Goal: Obtain resource: Download file/media

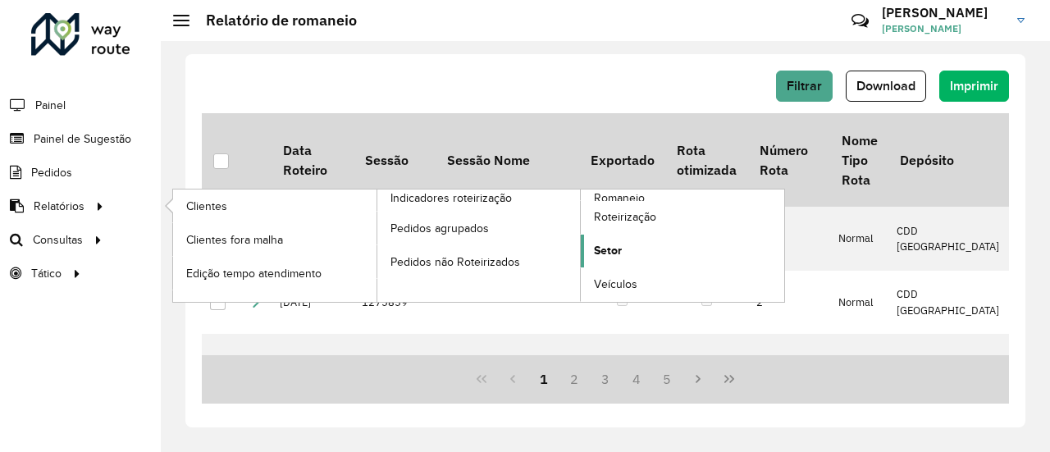
click at [619, 242] on span "Setor" at bounding box center [608, 250] width 28 height 17
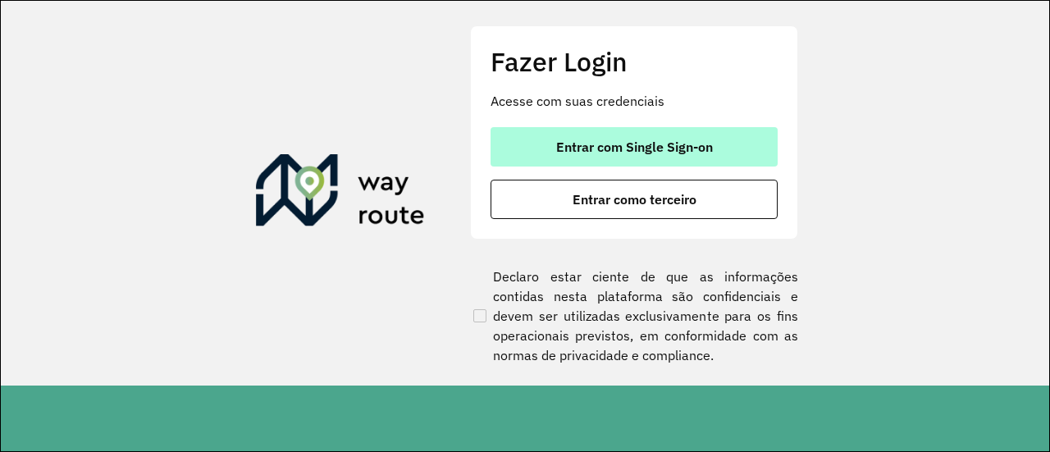
click at [605, 148] on span "Entrar com Single Sign-on" at bounding box center [634, 146] width 157 height 13
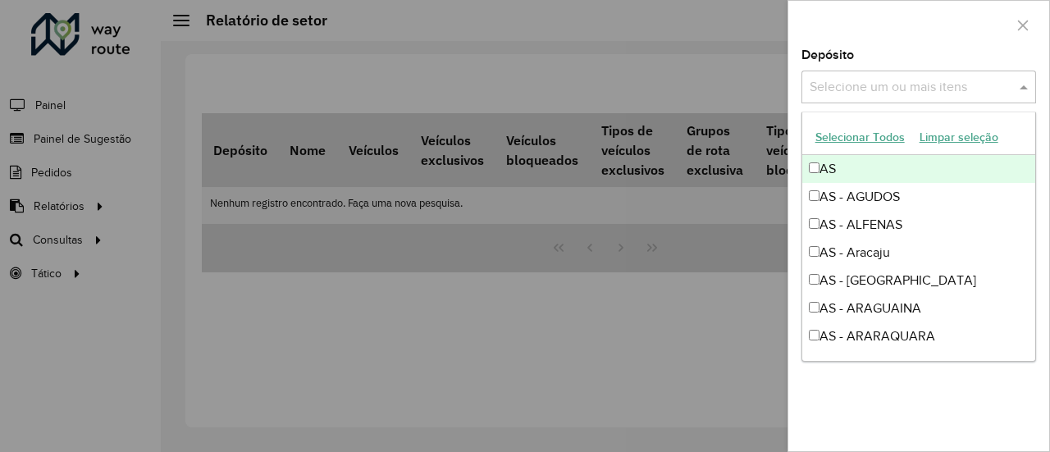
click at [861, 89] on input "text" at bounding box center [911, 88] width 210 height 20
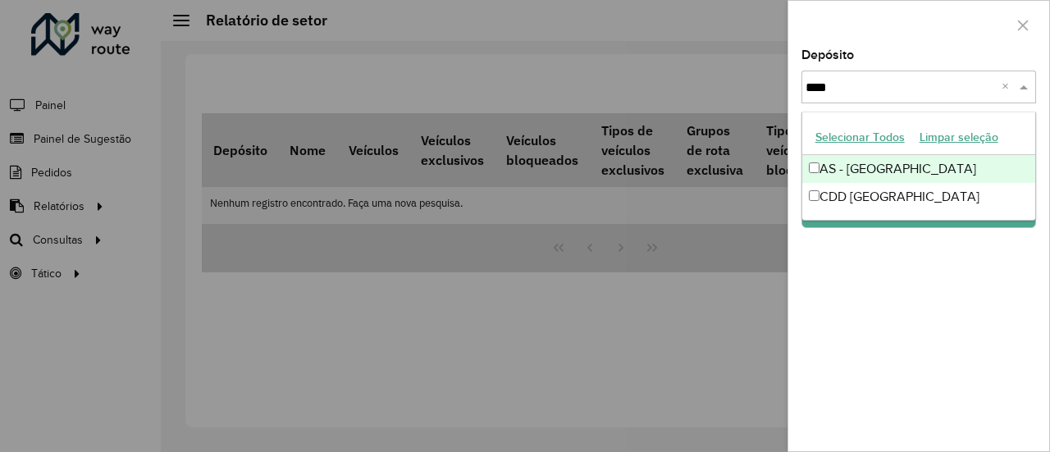
type input "*****"
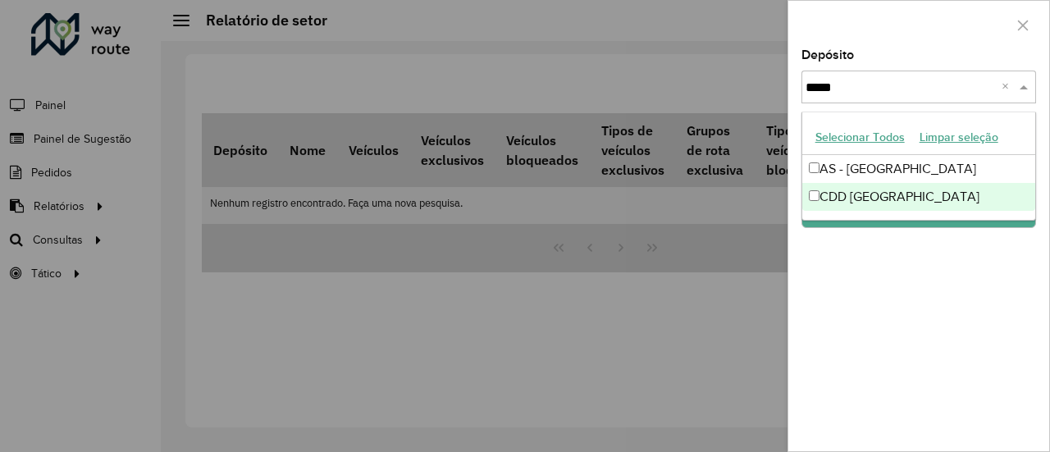
click at [868, 194] on div "CDD [GEOGRAPHIC_DATA]" at bounding box center [919, 197] width 234 height 28
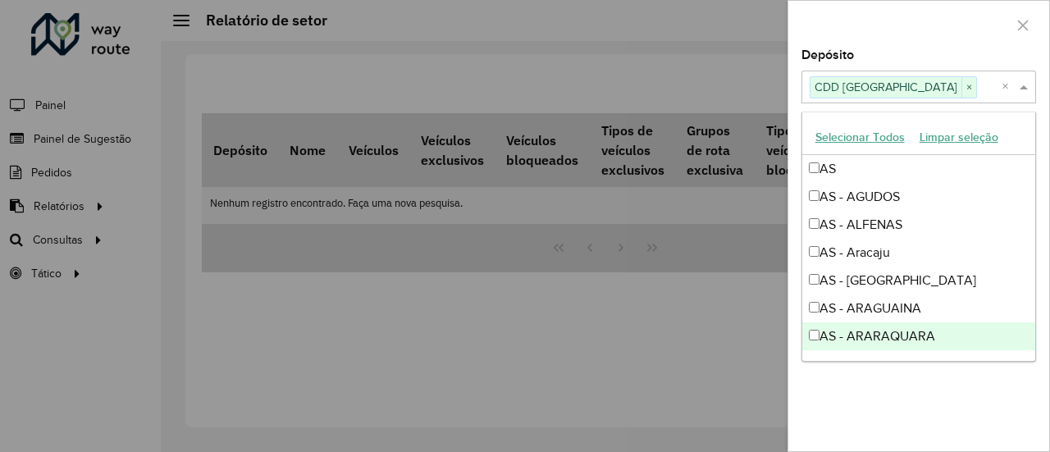
click at [754, 324] on div at bounding box center [525, 226] width 1050 height 452
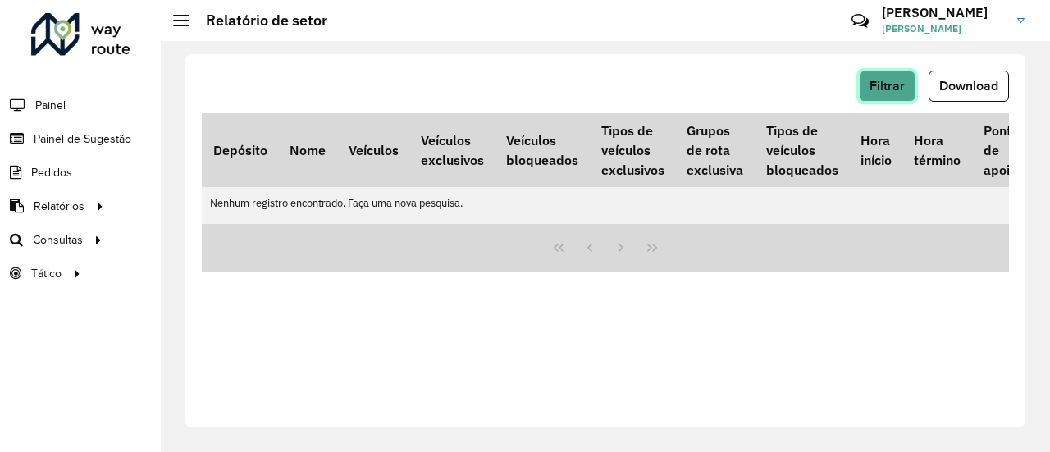
click at [901, 84] on span "Filtrar" at bounding box center [887, 86] width 35 height 14
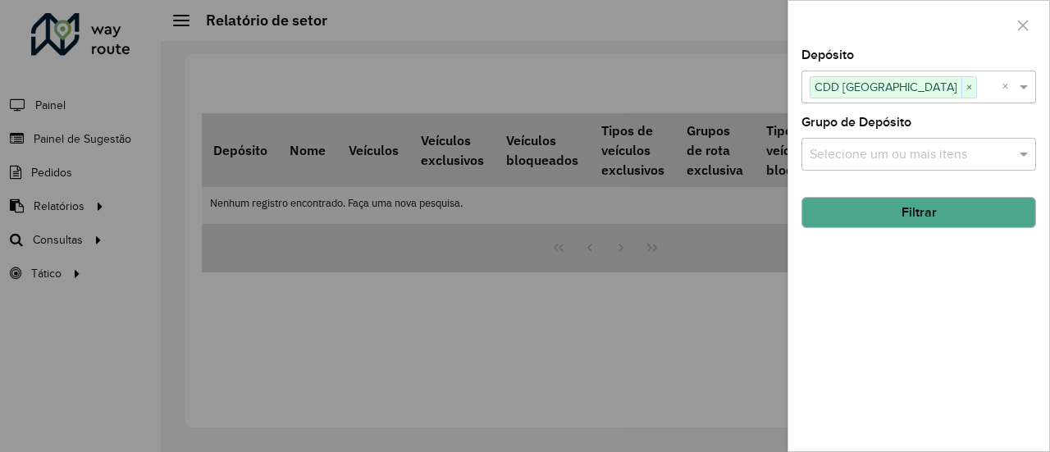
click at [914, 220] on button "Filtrar" at bounding box center [918, 212] width 235 height 31
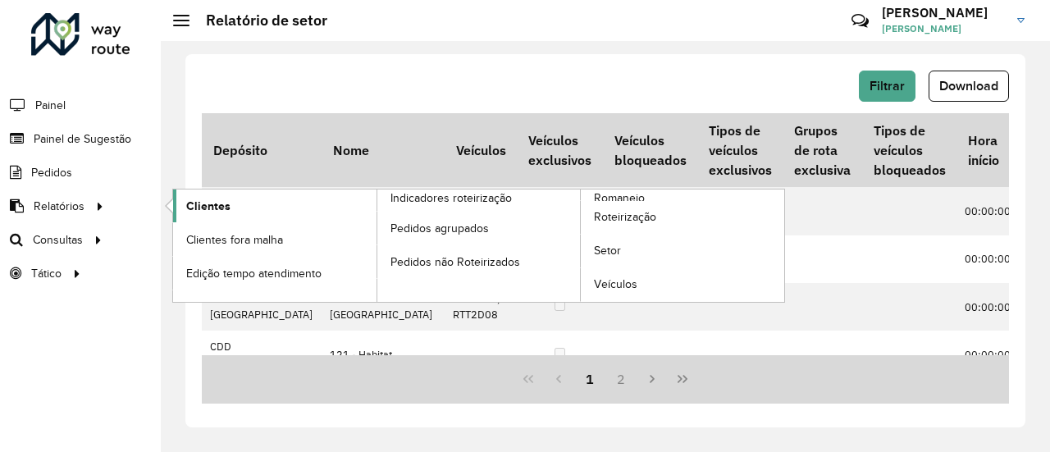
click at [208, 208] on span "Clientes" at bounding box center [208, 206] width 44 height 17
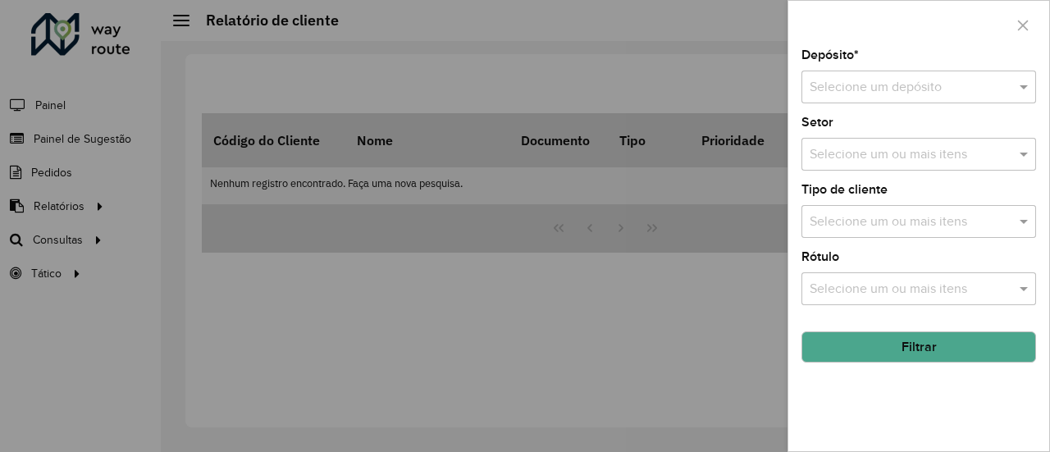
click at [877, 88] on input "text" at bounding box center [902, 88] width 185 height 20
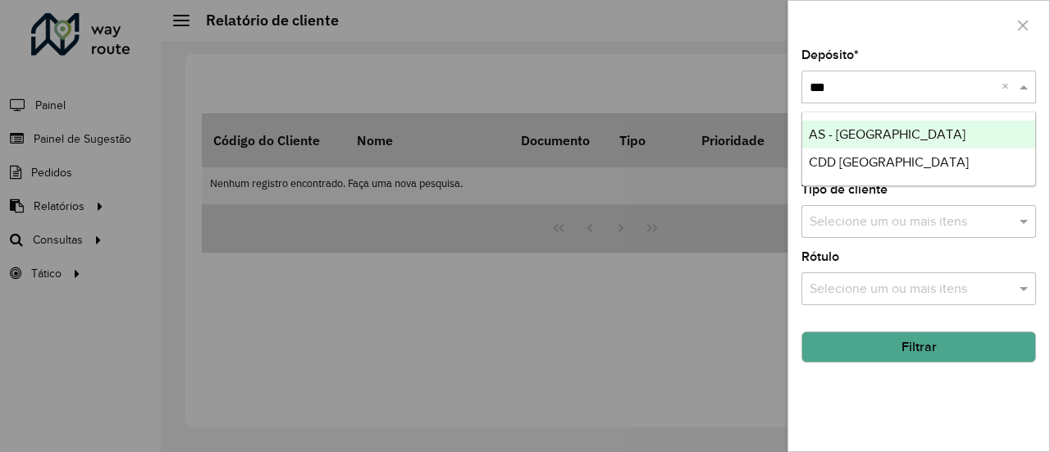
type input "****"
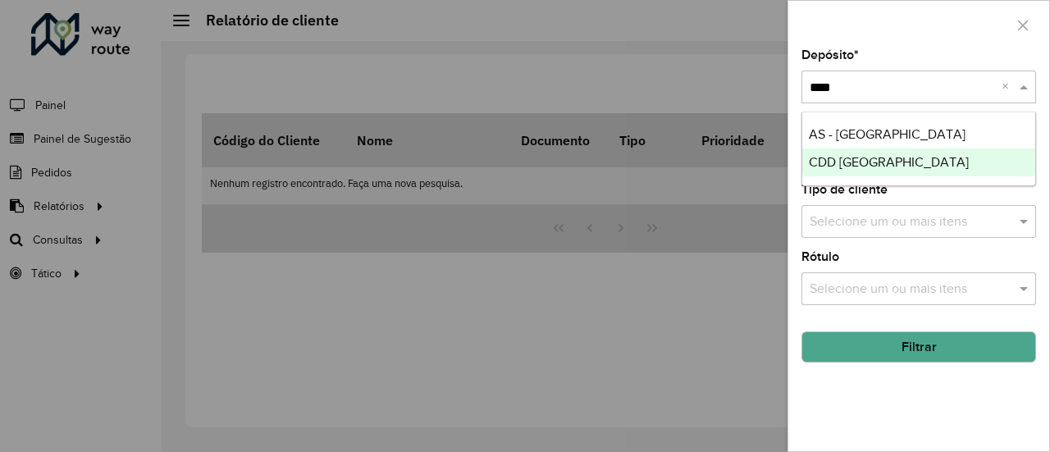
click at [860, 162] on span "CDD [GEOGRAPHIC_DATA]" at bounding box center [889, 162] width 160 height 14
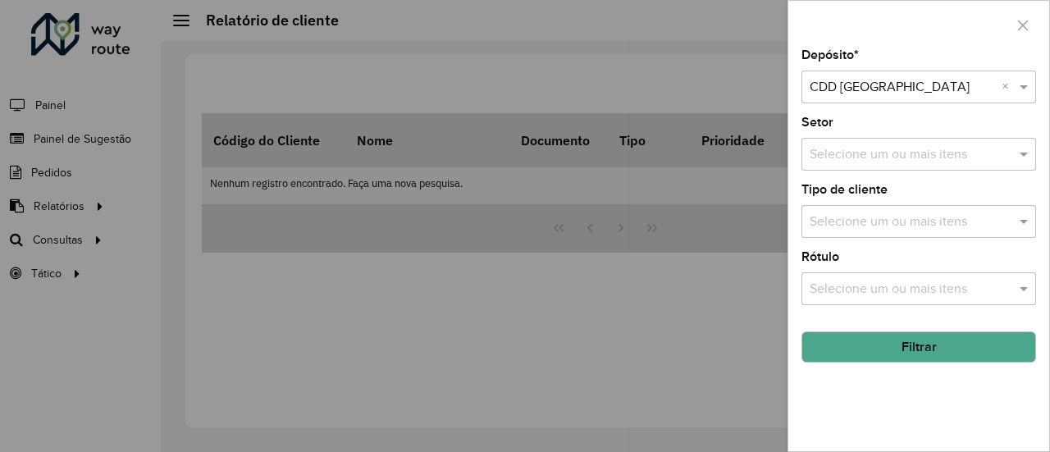
click at [890, 231] on div "Selecione um ou mais itens" at bounding box center [918, 221] width 235 height 33
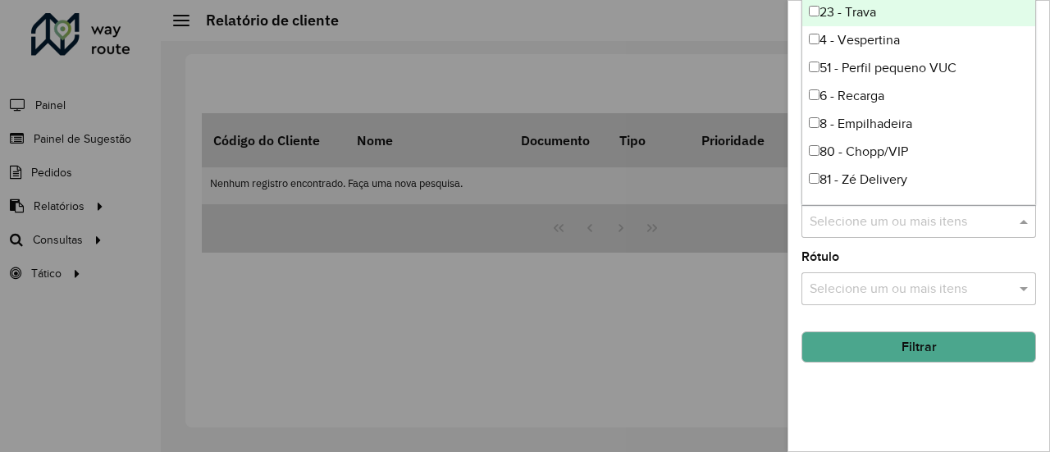
click at [890, 231] on input "text" at bounding box center [911, 222] width 210 height 20
click at [872, 259] on div "Rótulo Selecione um ou mais itens" at bounding box center [918, 278] width 235 height 54
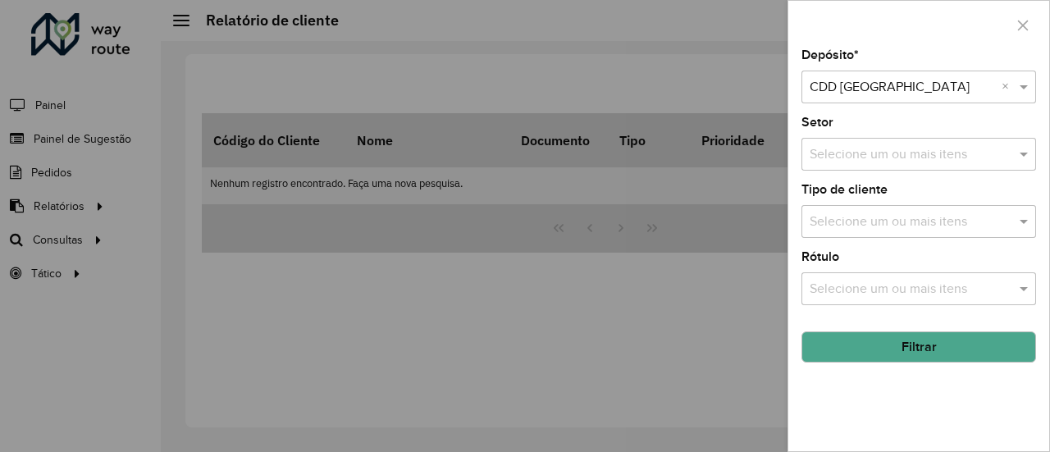
click at [888, 356] on button "Filtrar" at bounding box center [918, 346] width 235 height 31
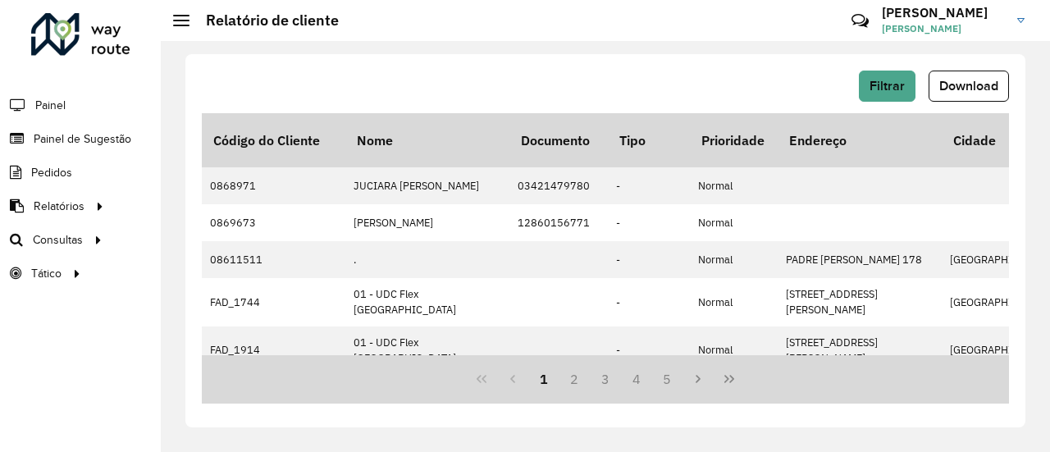
scroll to position [0, 481]
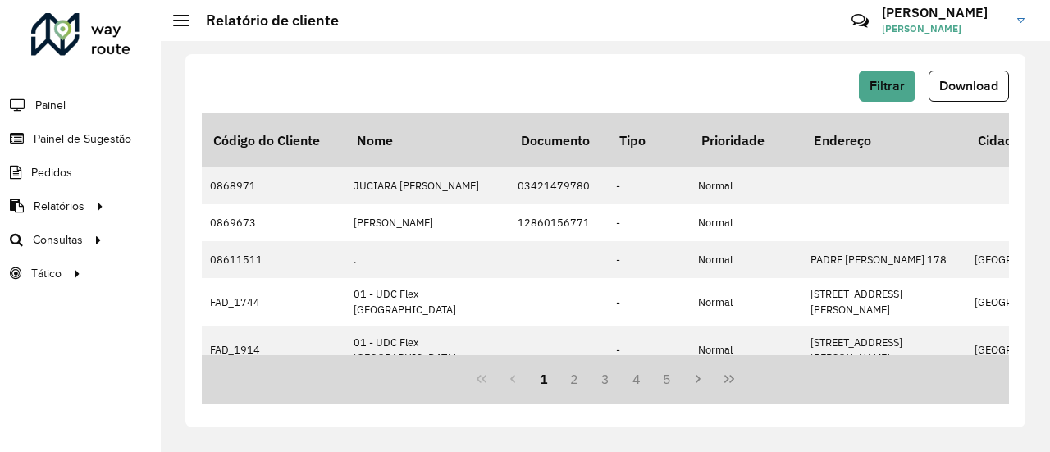
click at [958, 91] on button "Download" at bounding box center [969, 86] width 80 height 31
